Goal: Check status

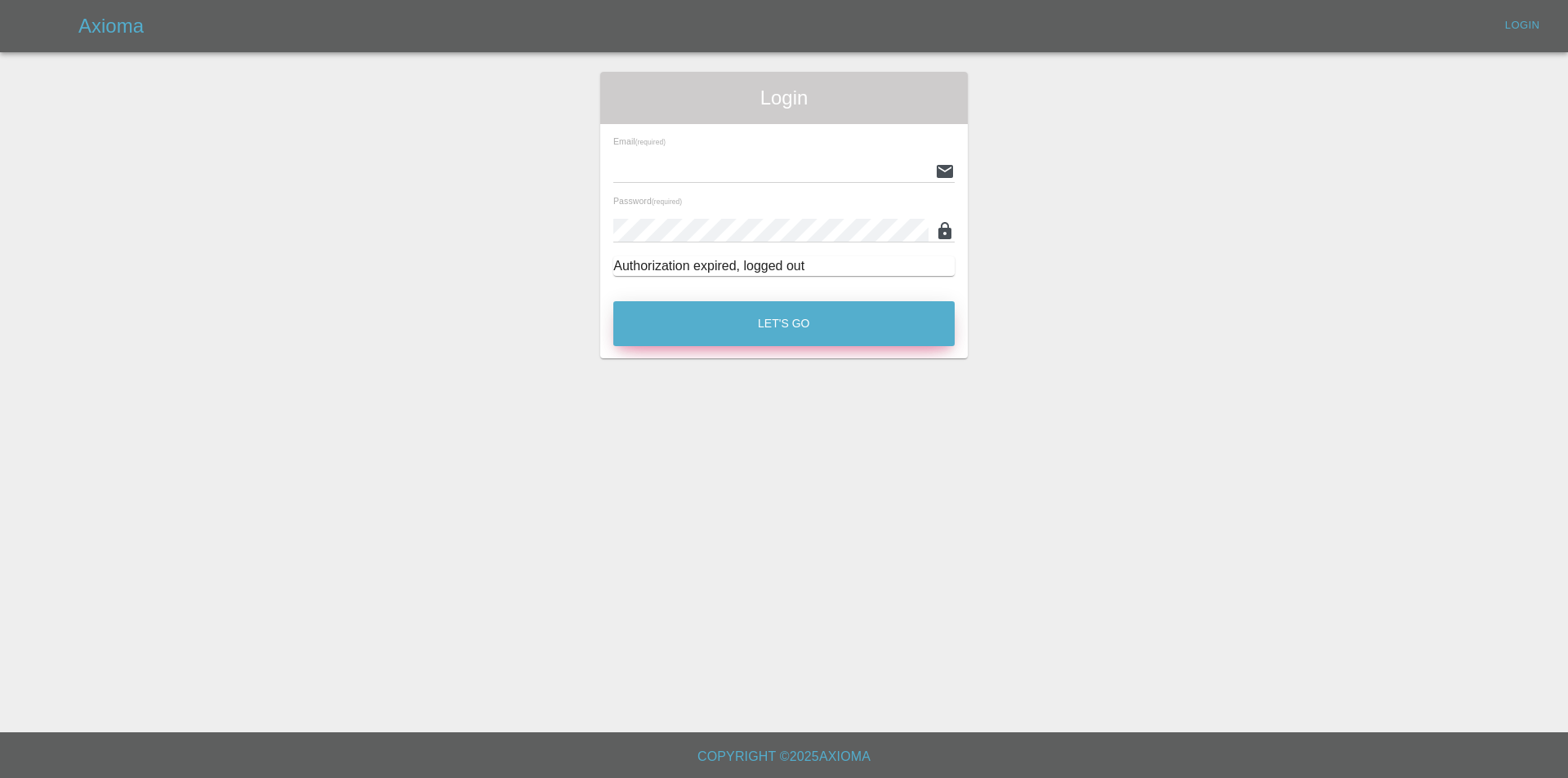
type input "[EMAIL_ADDRESS][DOMAIN_NAME]"
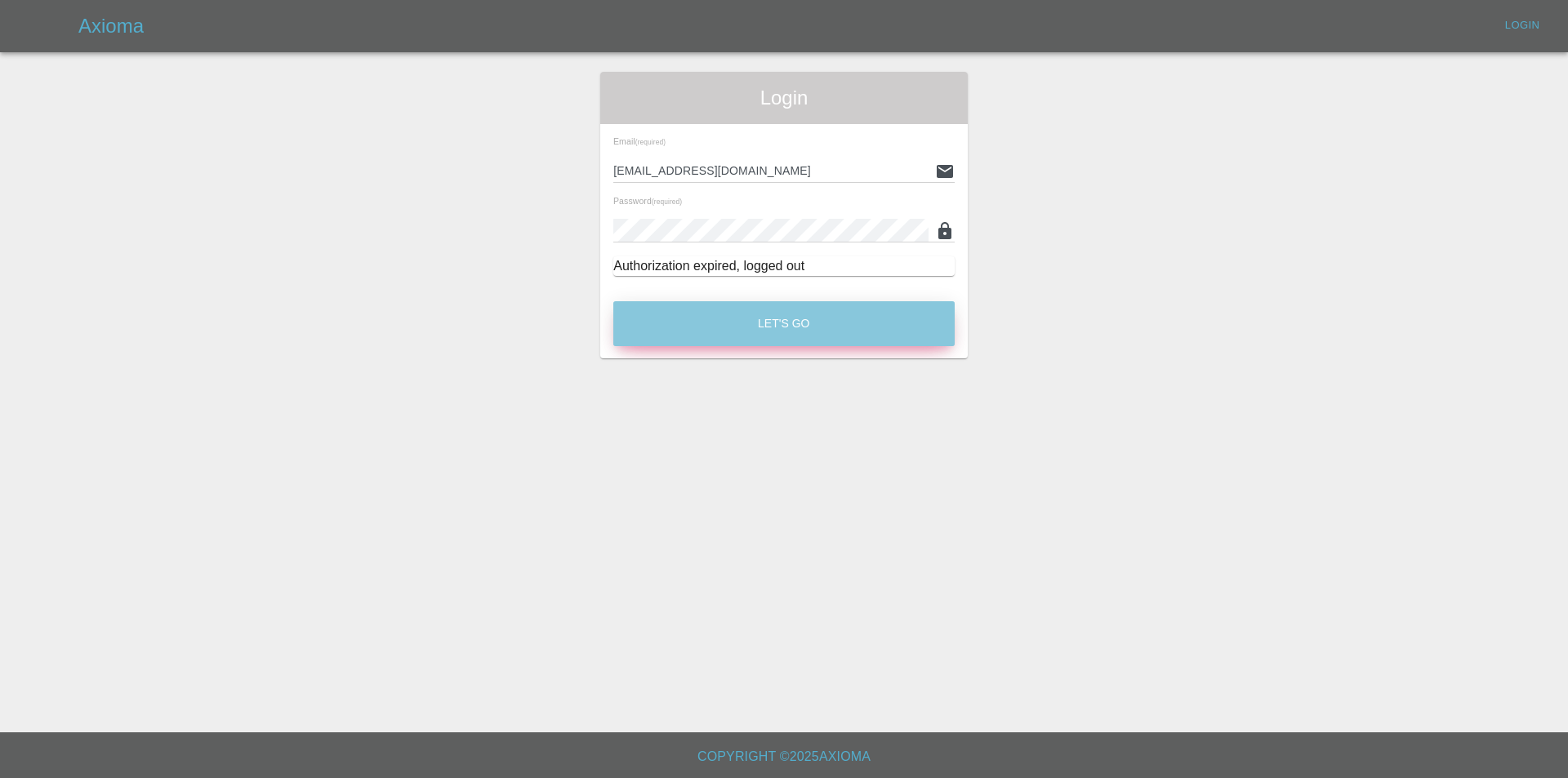
click at [622, 329] on button "Let's Go" at bounding box center [784, 323] width 342 height 45
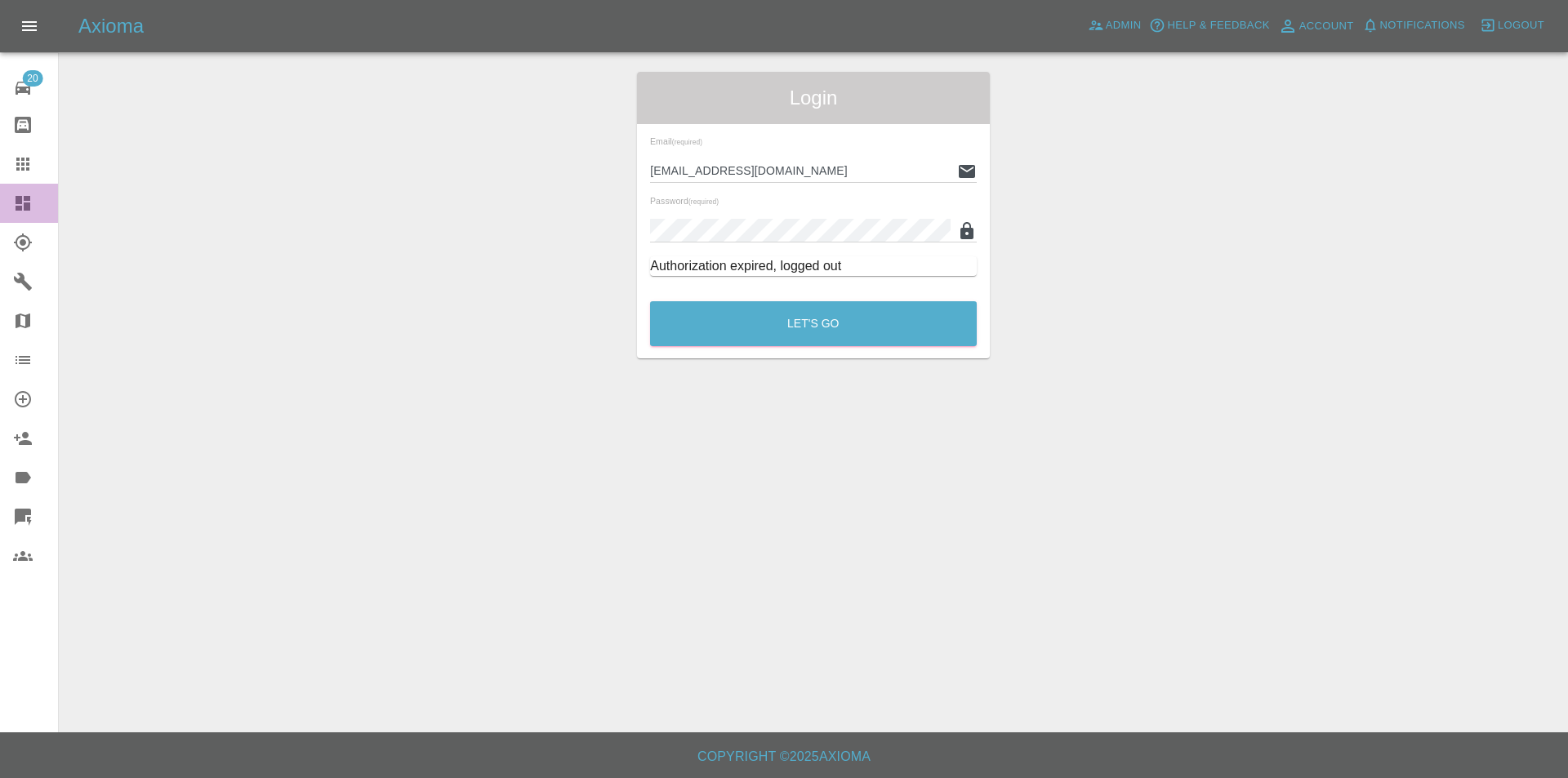
click at [21, 208] on icon at bounding box center [22, 203] width 14 height 14
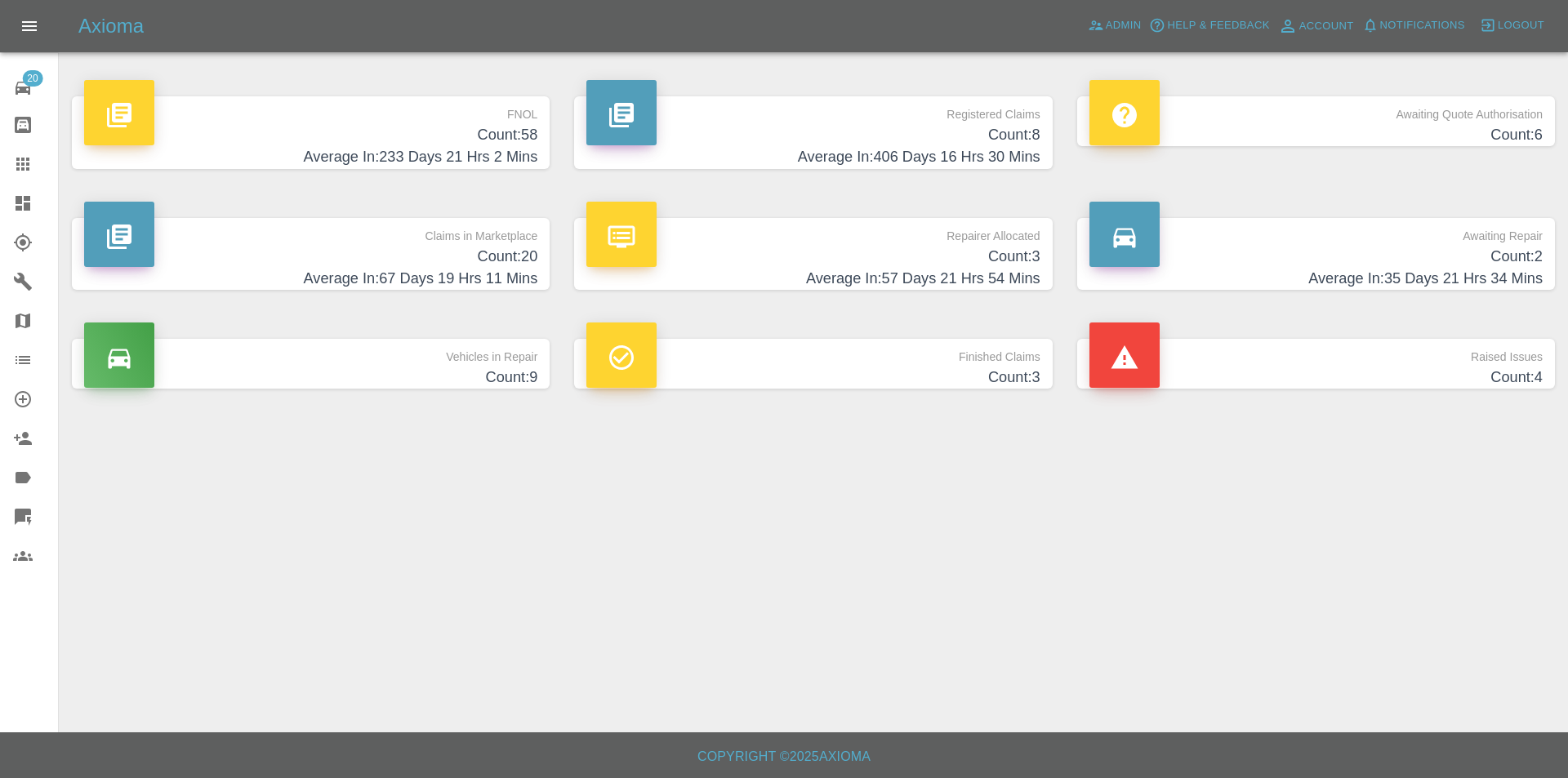
click at [330, 143] on h4 "Count: 58" at bounding box center [310, 135] width 453 height 22
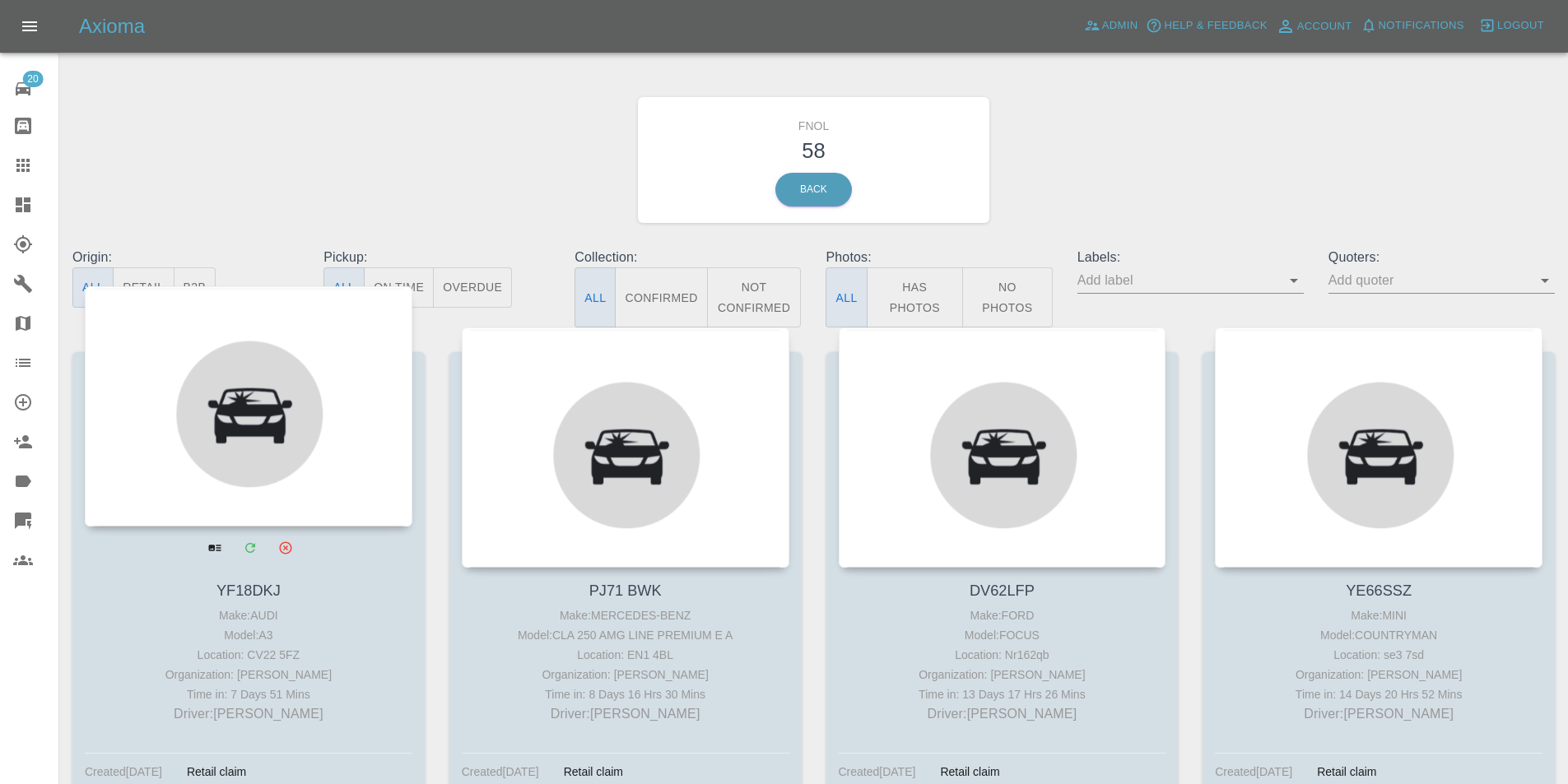
click at [286, 371] on div at bounding box center [248, 406] width 327 height 240
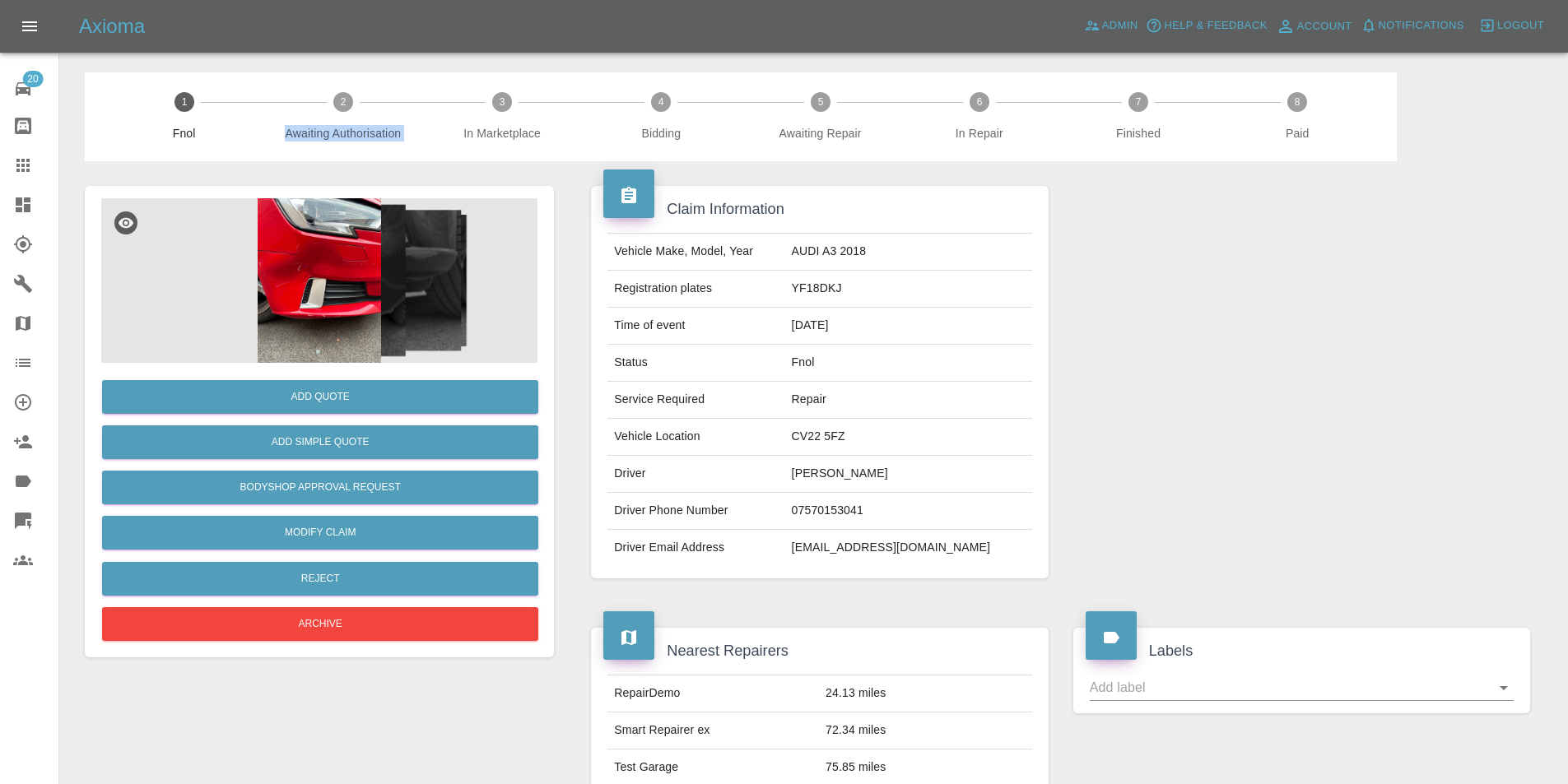
drag, startPoint x: 287, startPoint y: 131, endPoint x: 424, endPoint y: 139, distance: 137.2
click at [424, 139] on div "1 Fnol 2 Awaiting Authorisation 3 In Marketplace 4 Bidding 5 Awaiting Repair 6 …" at bounding box center [740, 117] width 1312 height 89
click at [409, 149] on div "1 Fnol 2 Awaiting Authorisation 3 In Marketplace 4 Bidding 5 Awaiting Repair 6 …" at bounding box center [740, 117] width 1312 height 89
